Goal: Find specific page/section: Find specific page/section

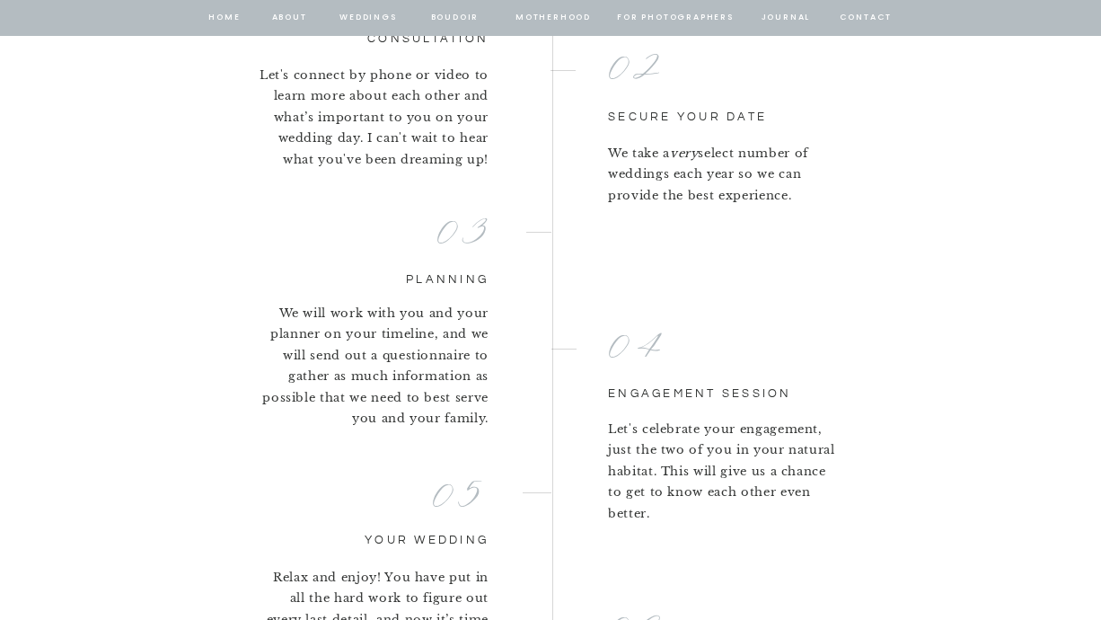
scroll to position [3783, 0]
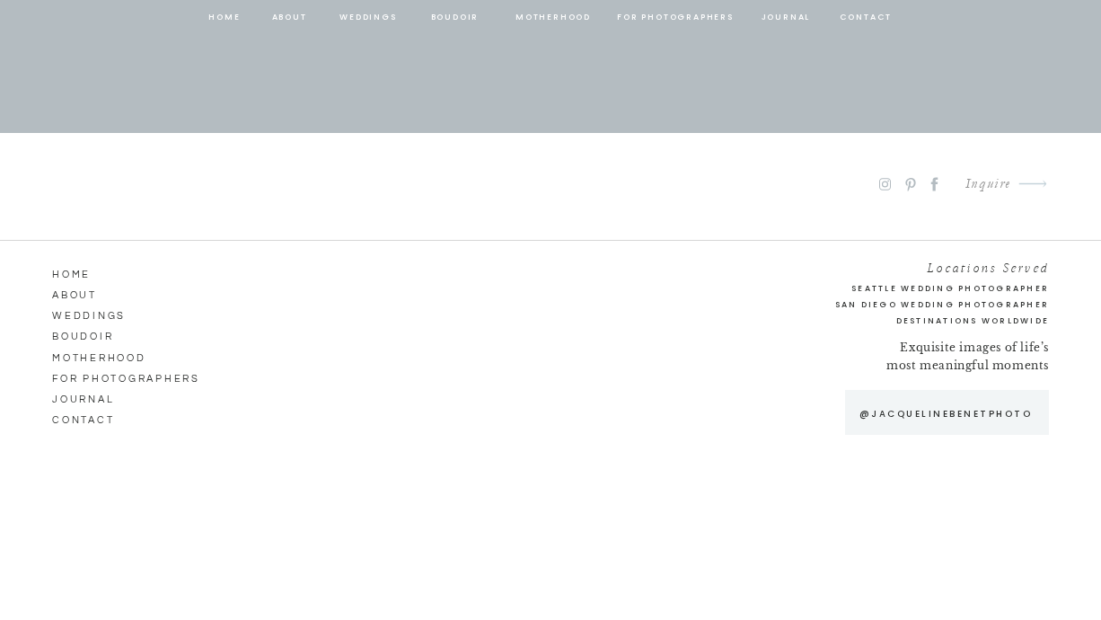
scroll to position [9718, 0]
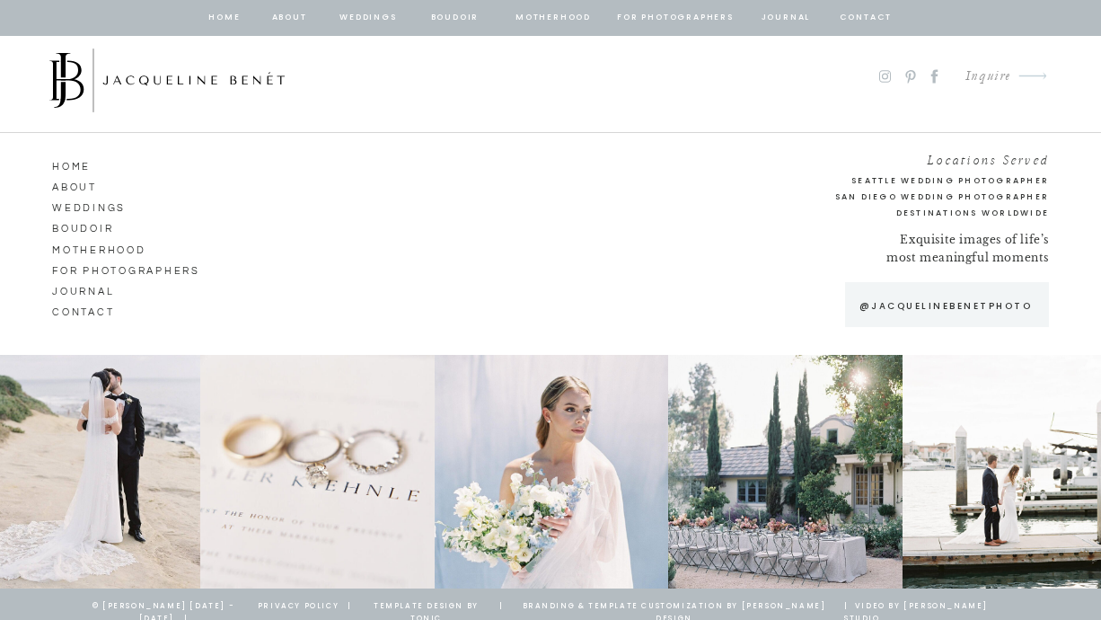
click at [997, 75] on div "Inquire" at bounding box center [981, 77] width 60 height 24
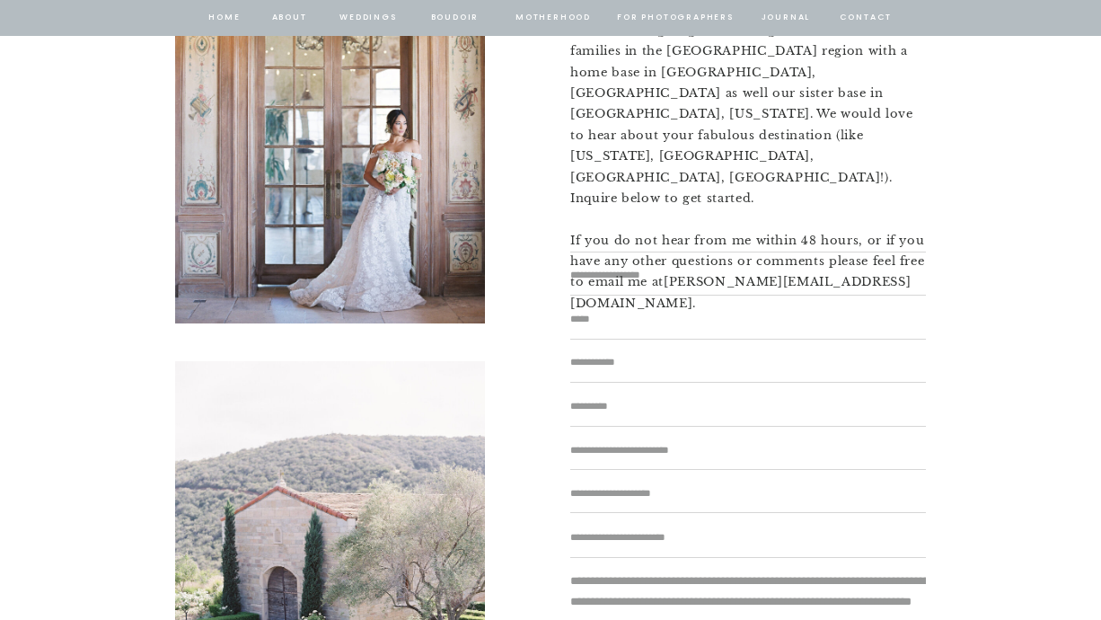
click at [659, 266] on textarea at bounding box center [748, 275] width 356 height 19
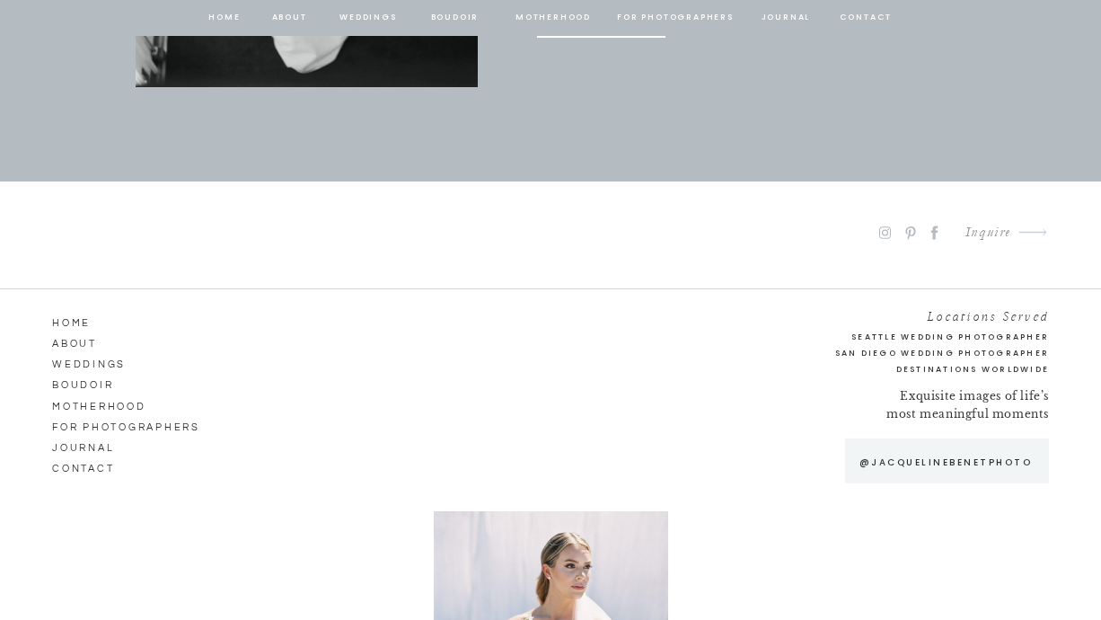
scroll to position [1795, 0]
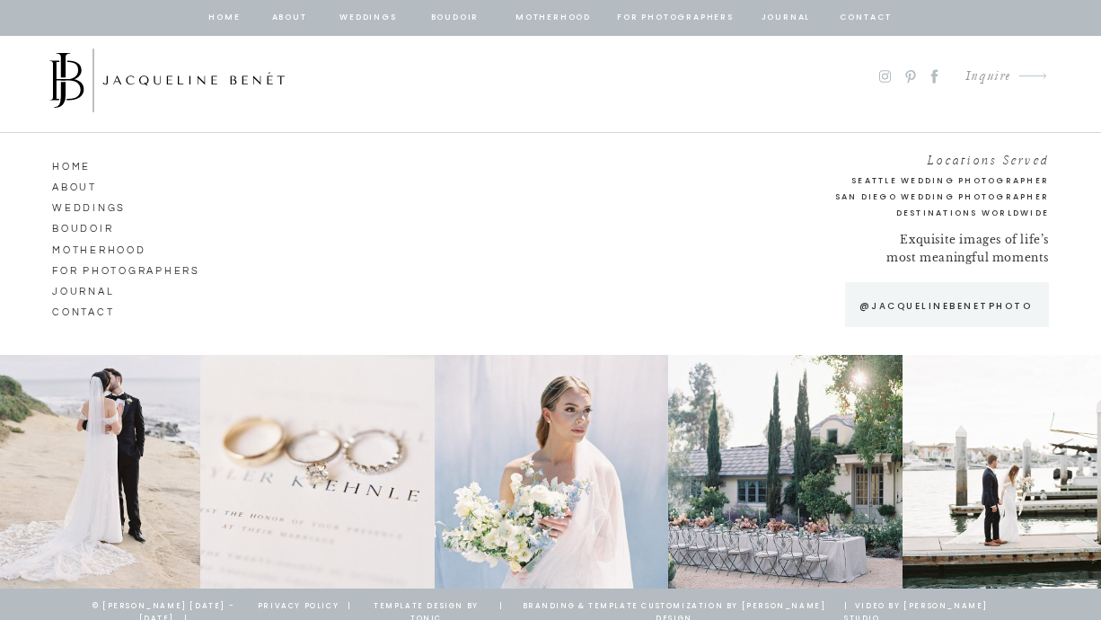
click at [936, 194] on h2 "San Diego Wedding Photographer" at bounding box center [899, 196] width 299 height 15
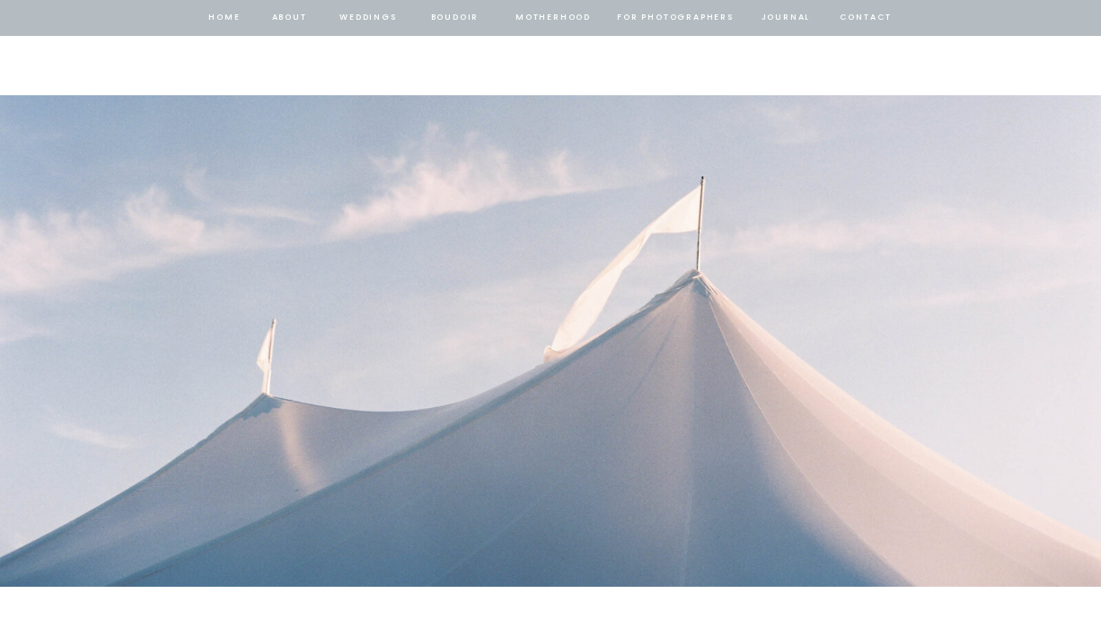
scroll to position [2614, 0]
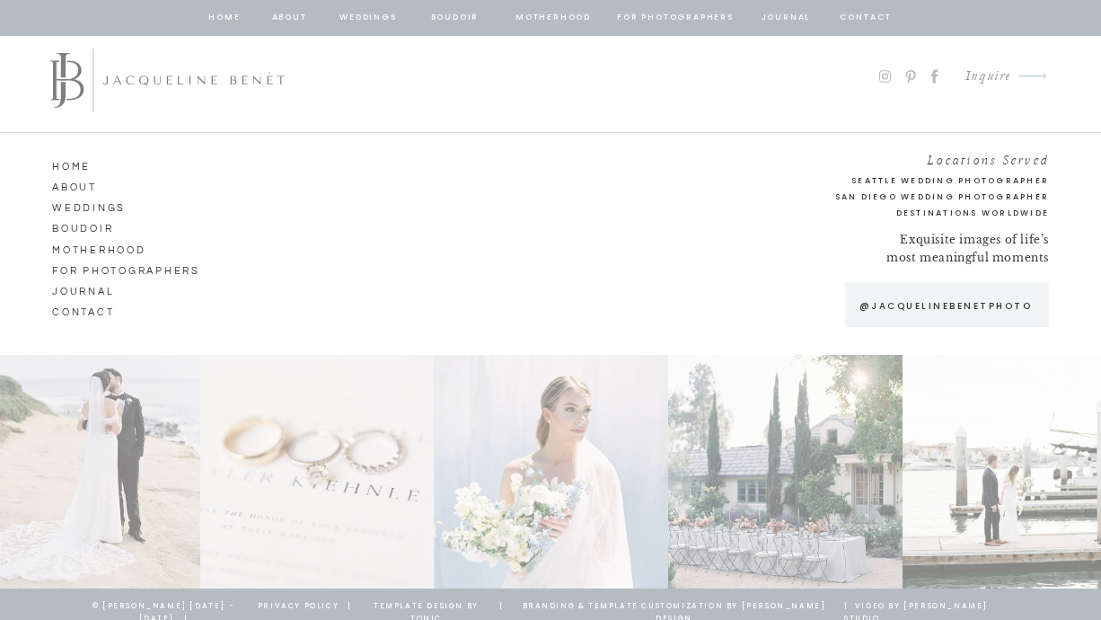
scroll to position [1795, 0]
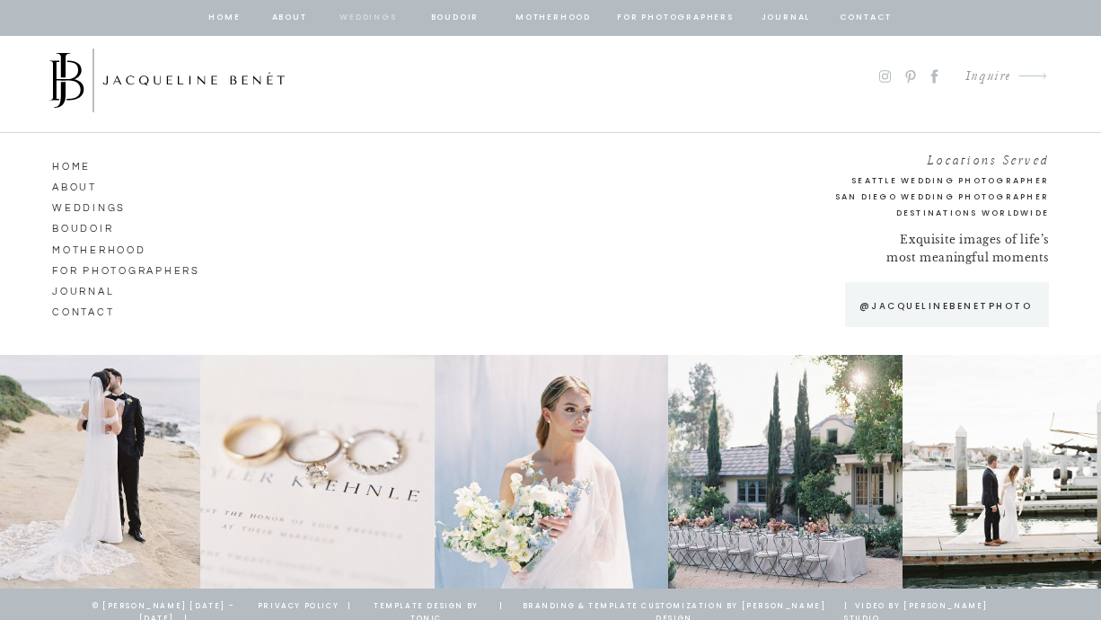
click at [344, 15] on nav "Weddings" at bounding box center [368, 18] width 61 height 16
